Goal: Participate in discussion

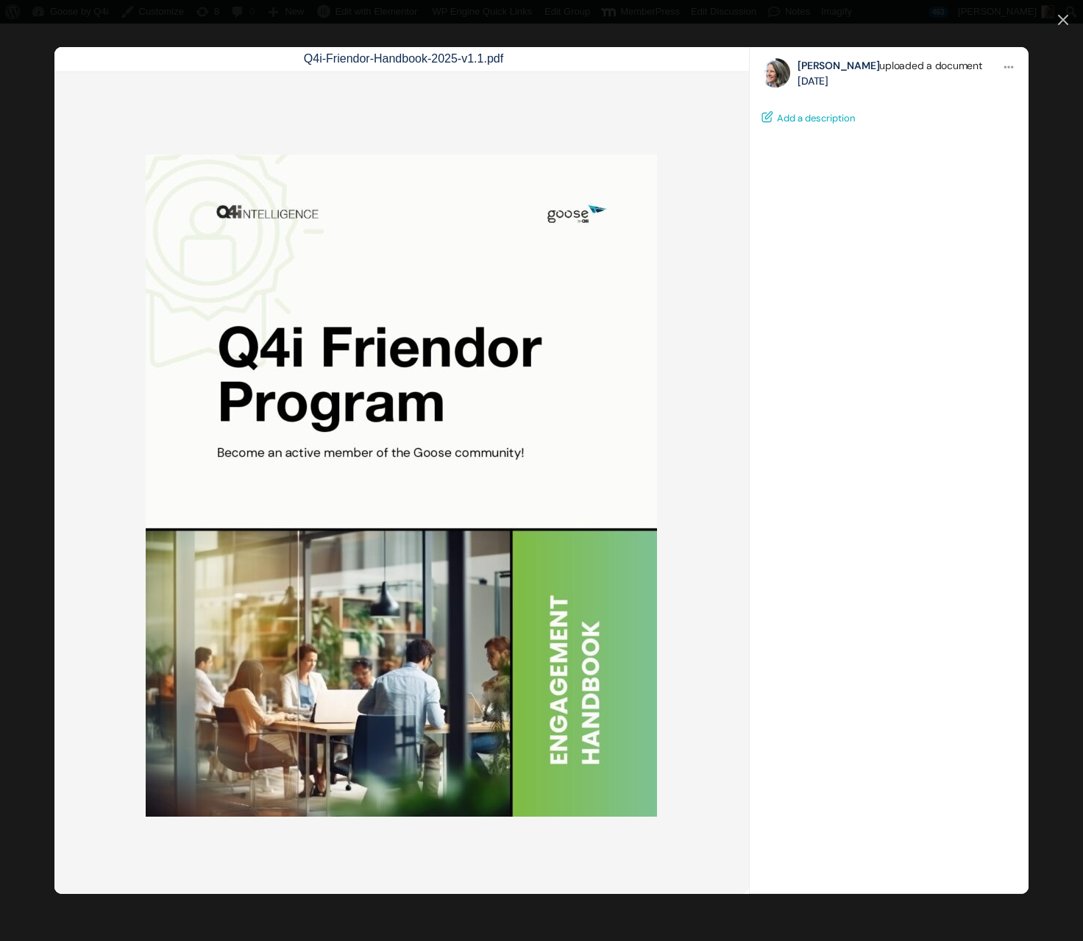
scroll to position [320, 0]
click at [1061, 21] on icon at bounding box center [1063, 20] width 10 height 10
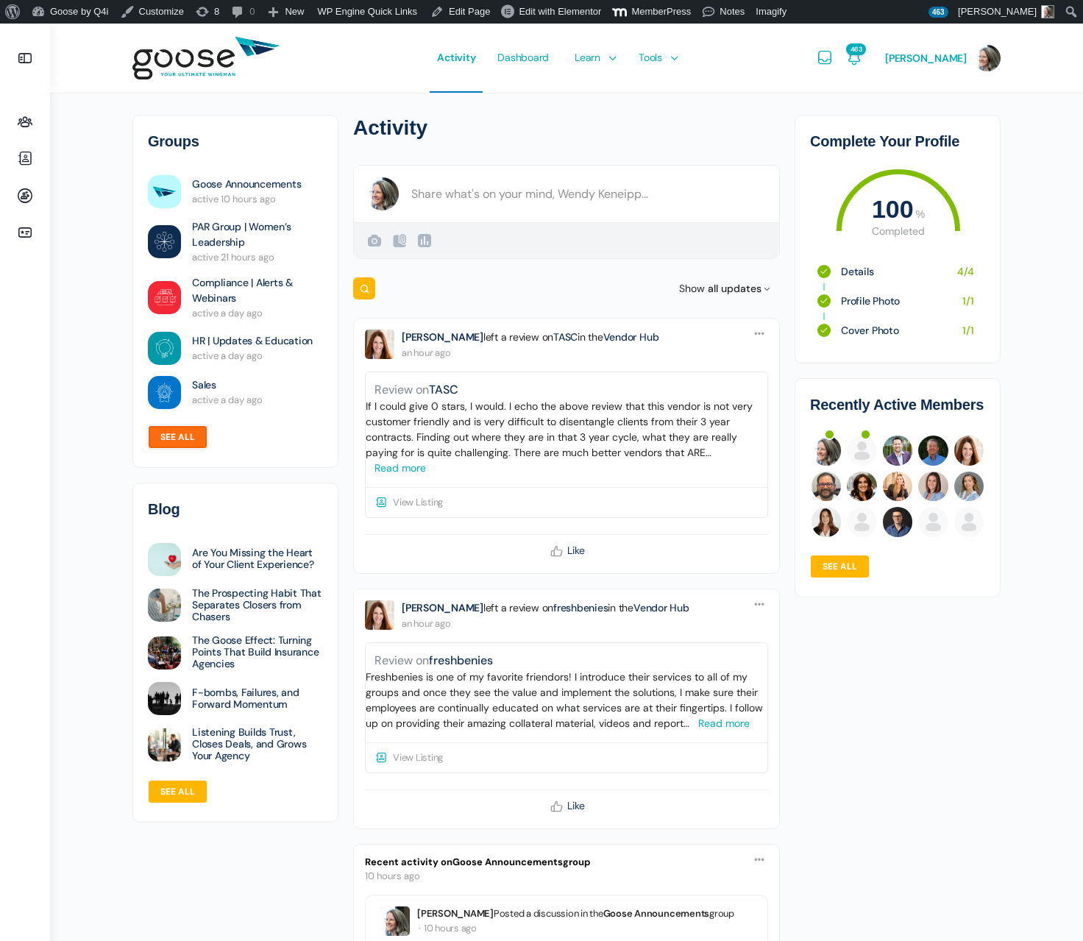
click at [175, 436] on link "See all" at bounding box center [178, 437] width 60 height 24
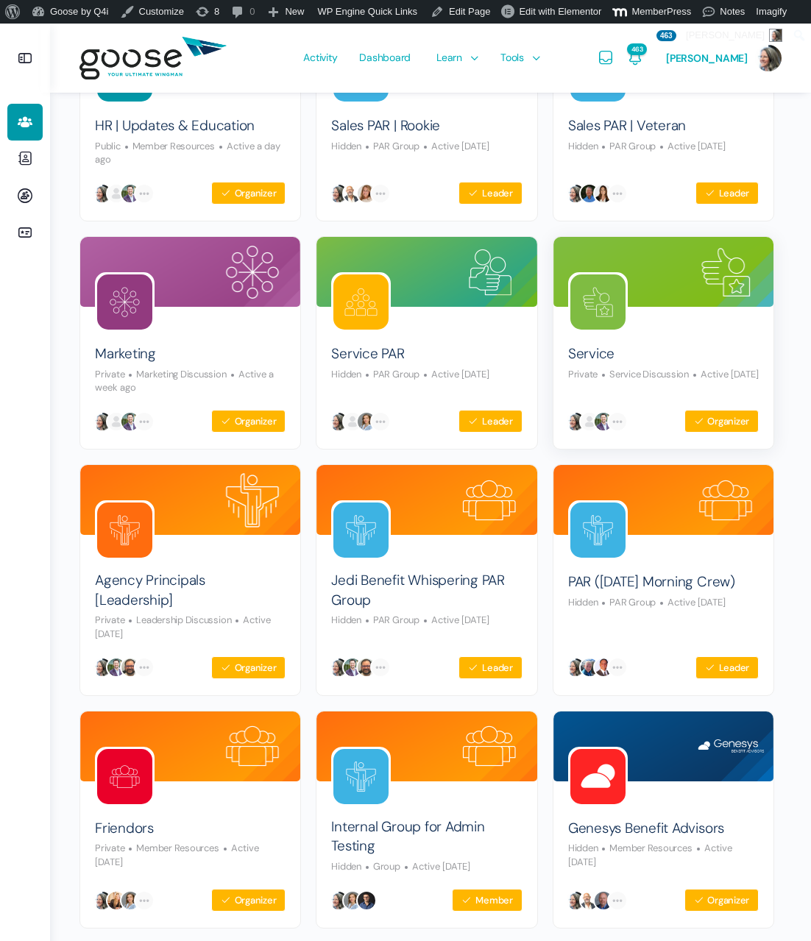
scroll to position [766, 0]
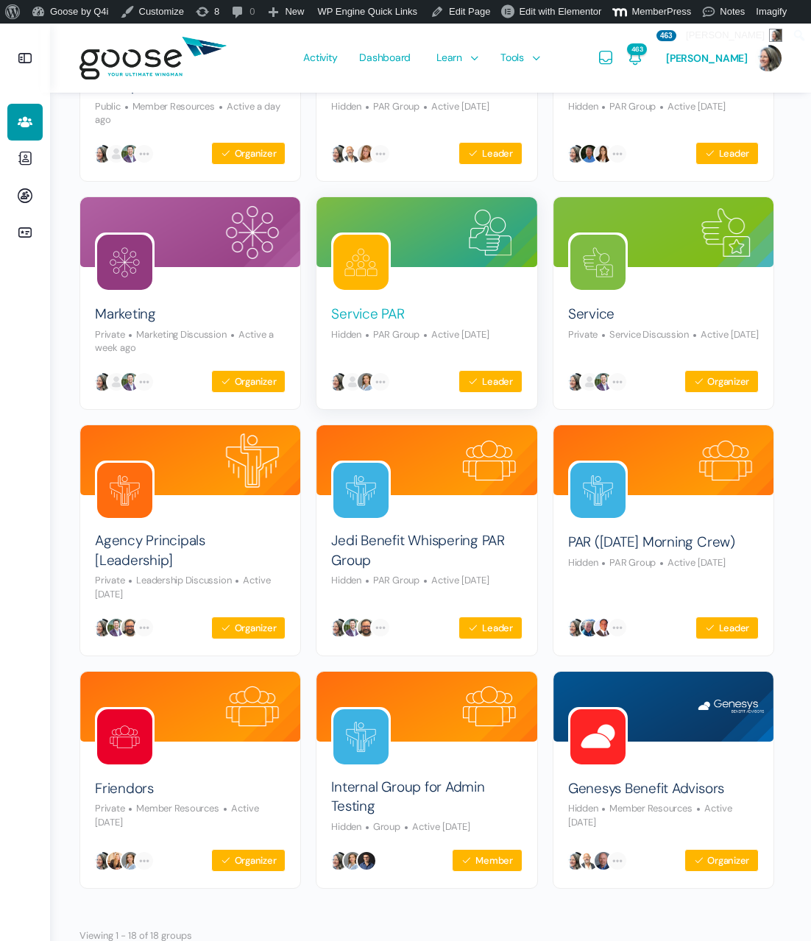
click at [355, 310] on link "Service PAR" at bounding box center [367, 314] width 73 height 20
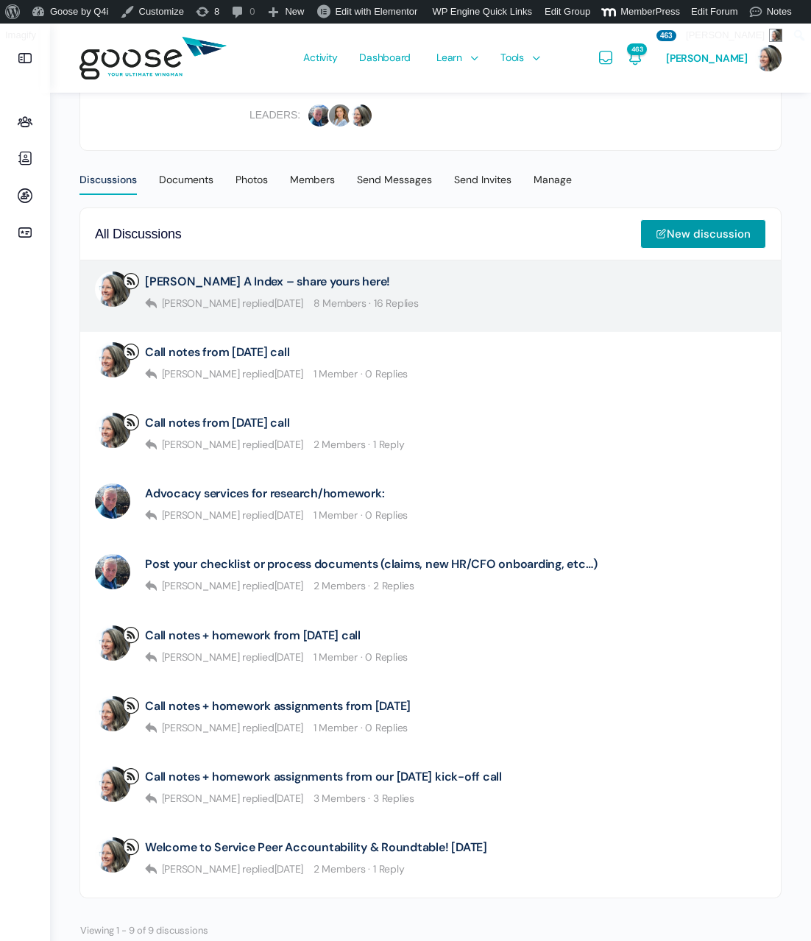
scroll to position [382, 0]
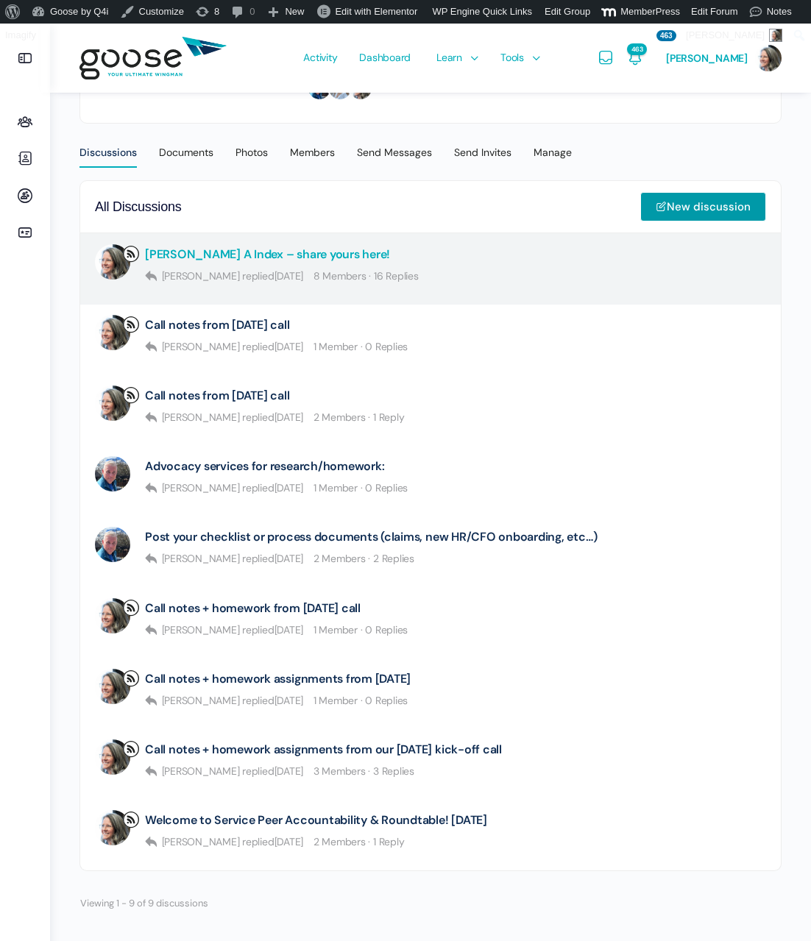
click at [279, 253] on link "Kolbe A Index – share yours here!" at bounding box center [267, 254] width 245 height 14
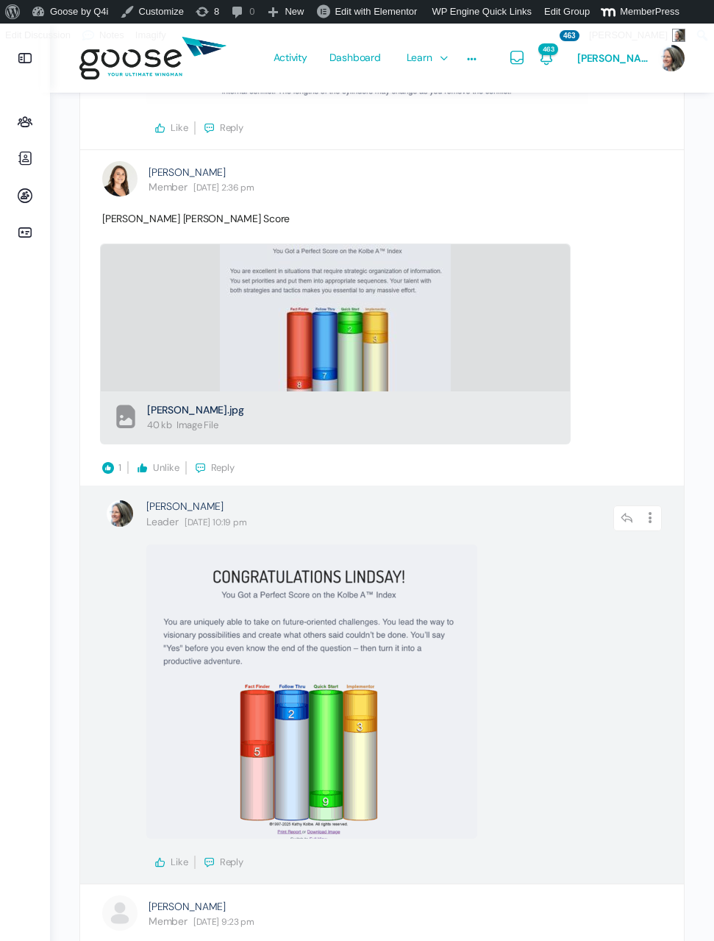
scroll to position [2095, 0]
